Goal: Find specific page/section: Find specific page/section

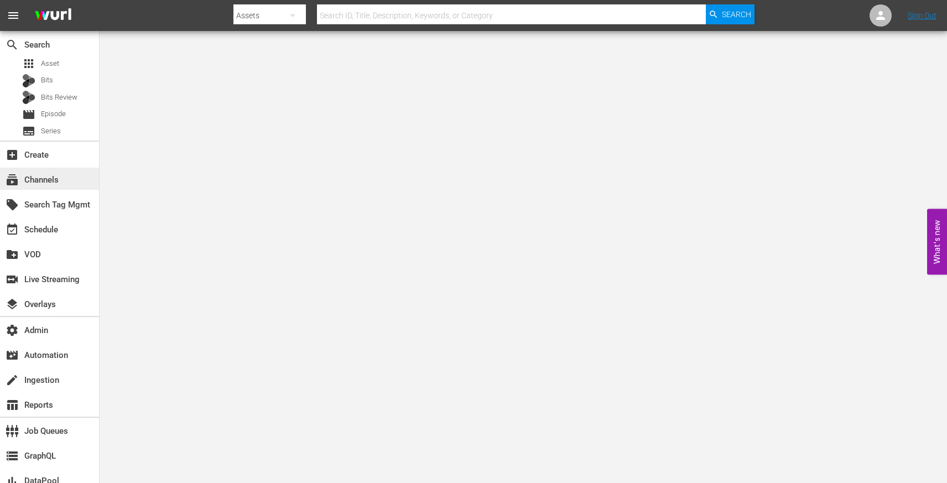
click at [49, 183] on div "subscriptions Channels" at bounding box center [31, 178] width 62 height 10
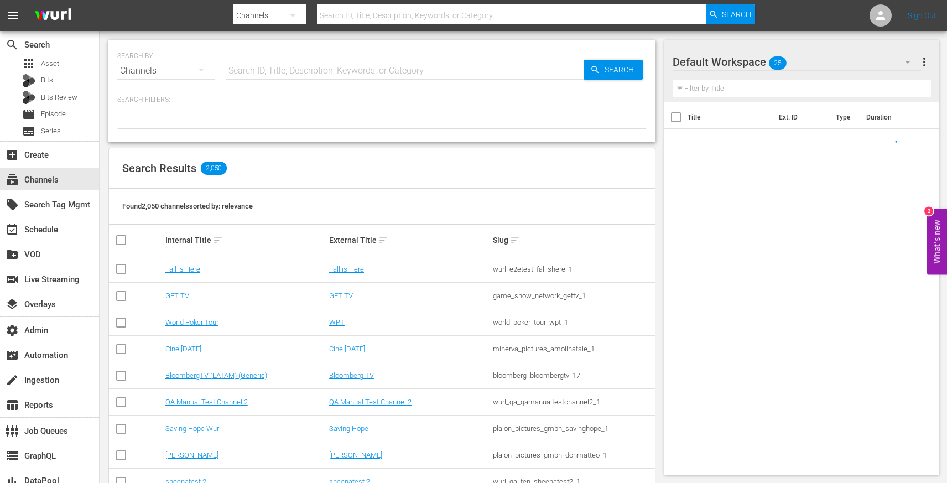
click at [261, 72] on input "text" at bounding box center [405, 71] width 358 height 27
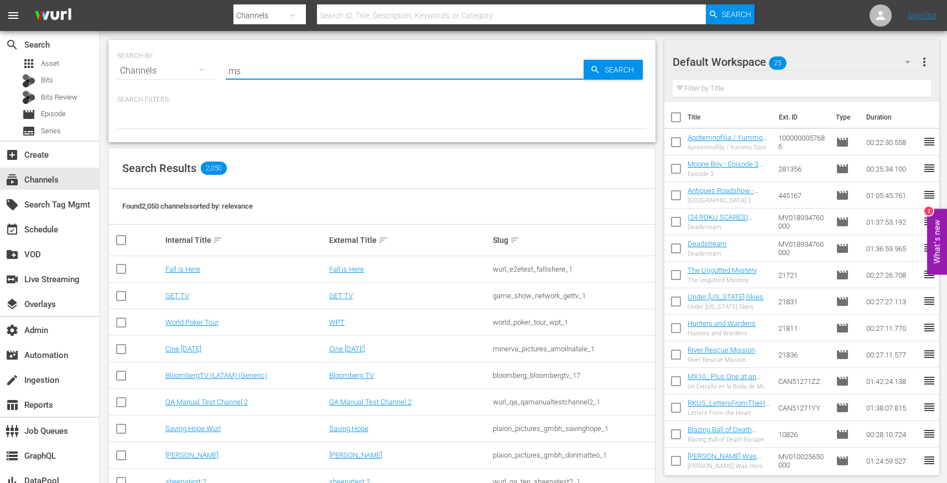
type input "msg"
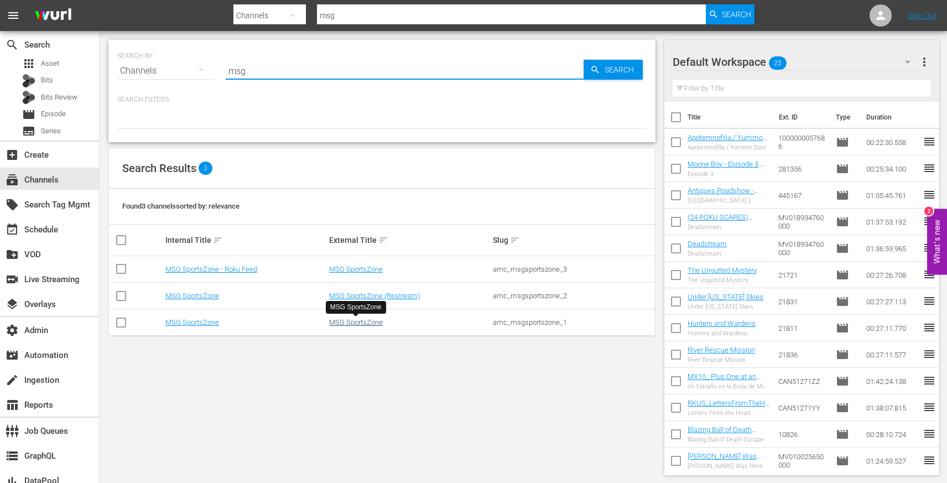
type input "msg"
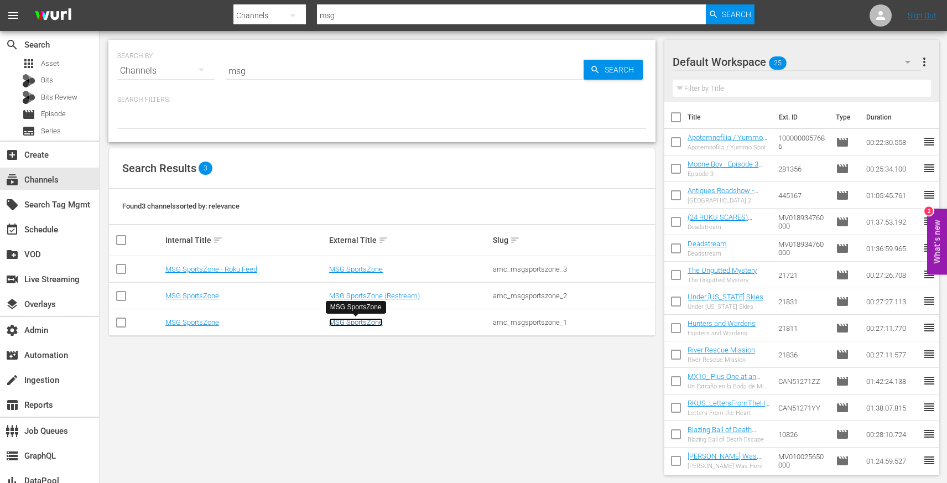
click at [358, 324] on link "MSG SportsZone" at bounding box center [356, 322] width 54 height 8
click at [356, 268] on link "MSG SportsZone" at bounding box center [356, 269] width 54 height 8
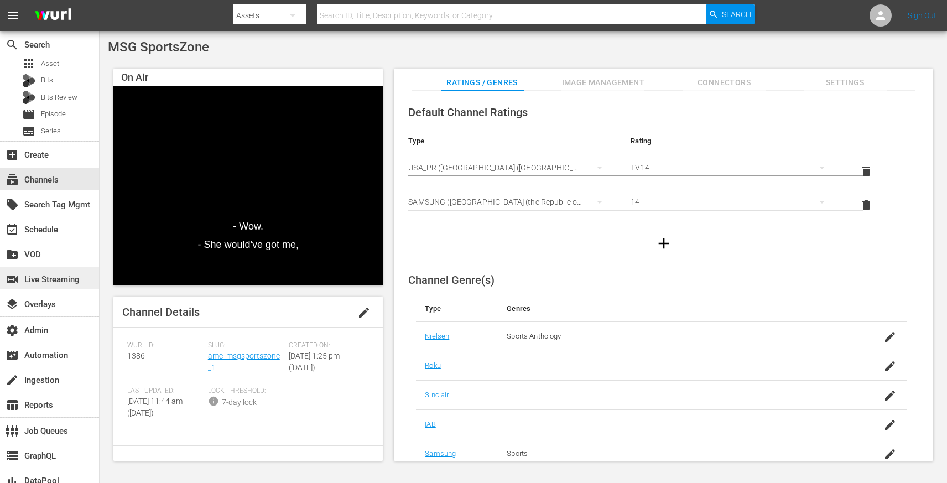
click at [55, 283] on div "switch_video Live Streaming" at bounding box center [31, 278] width 62 height 10
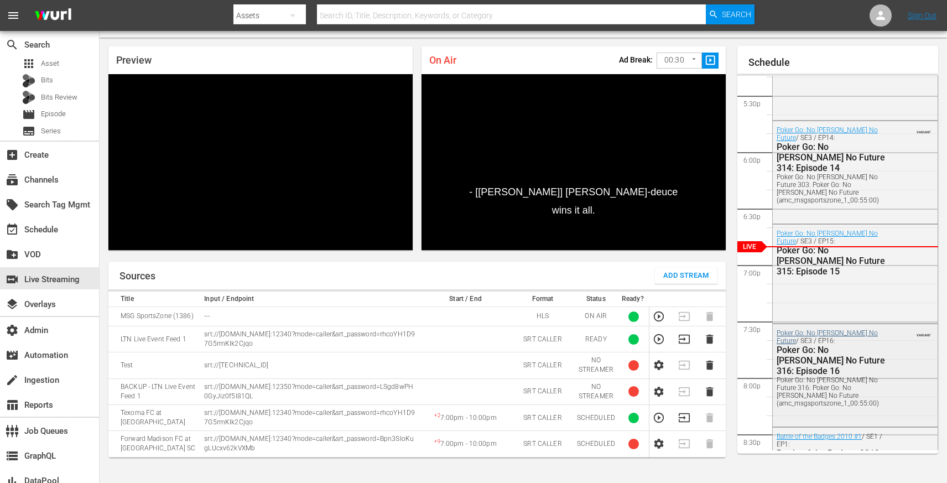
scroll to position [1899, 0]
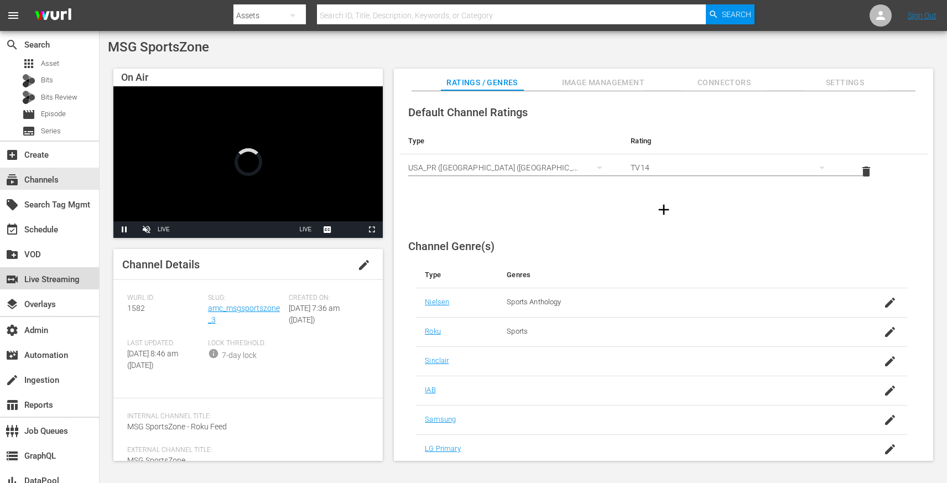
click at [55, 283] on div "switch_video Live Streaming" at bounding box center [31, 278] width 62 height 10
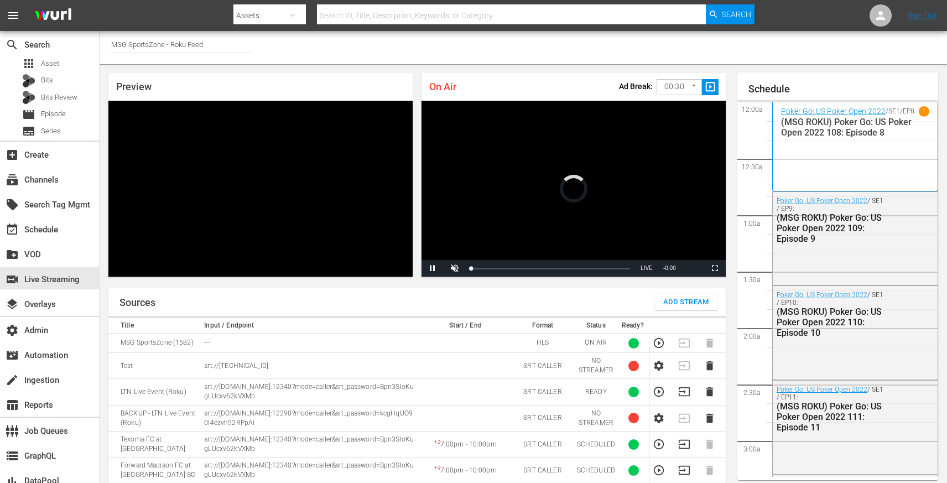
scroll to position [1935, 0]
